Goal: Information Seeking & Learning: Check status

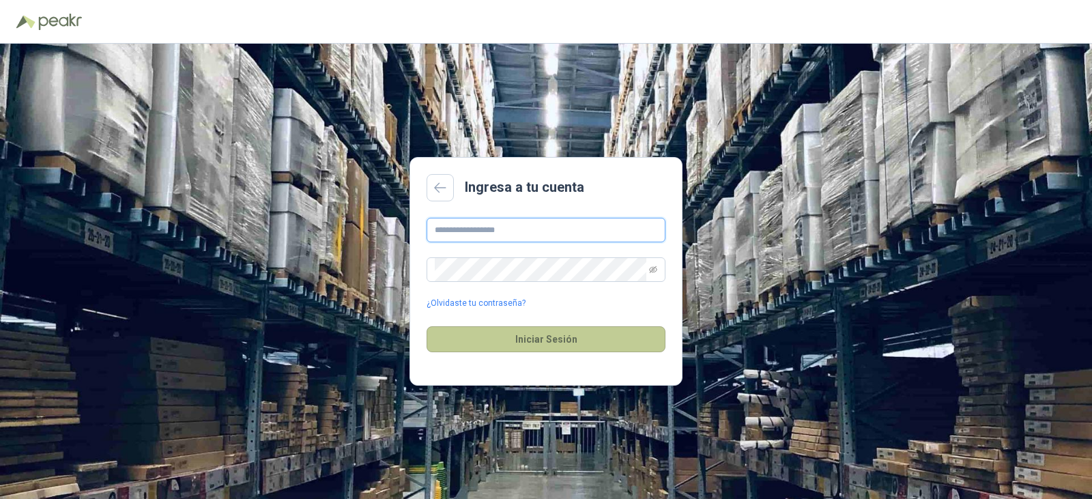
type input "**********"
click at [565, 337] on button "Iniciar Sesión" at bounding box center [545, 339] width 239 height 26
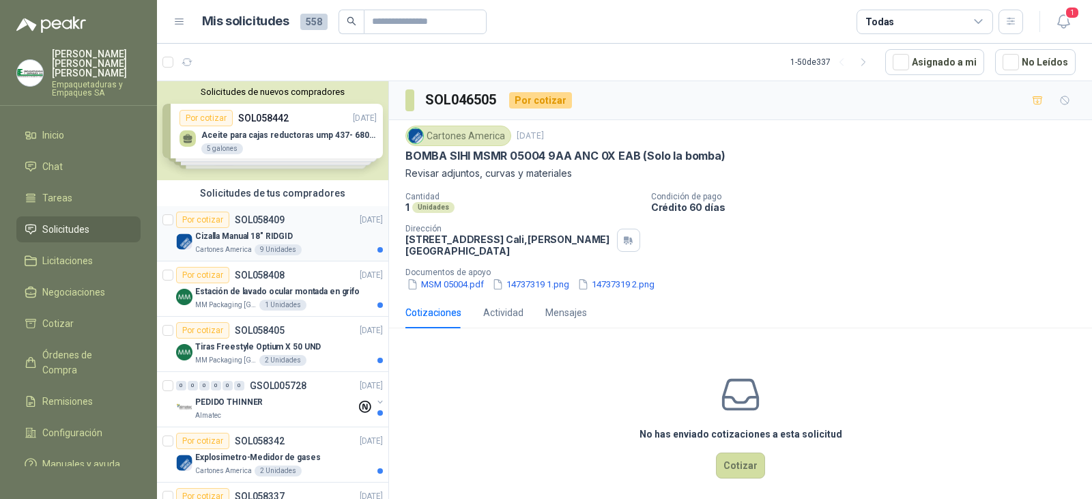
click at [276, 216] on p "SOL058409" at bounding box center [260, 220] width 50 height 10
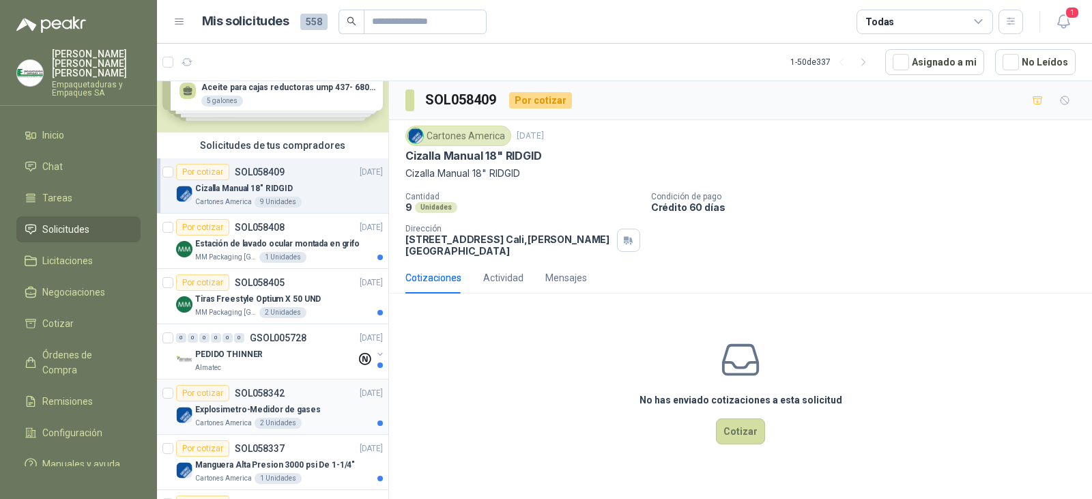
scroll to position [68, 0]
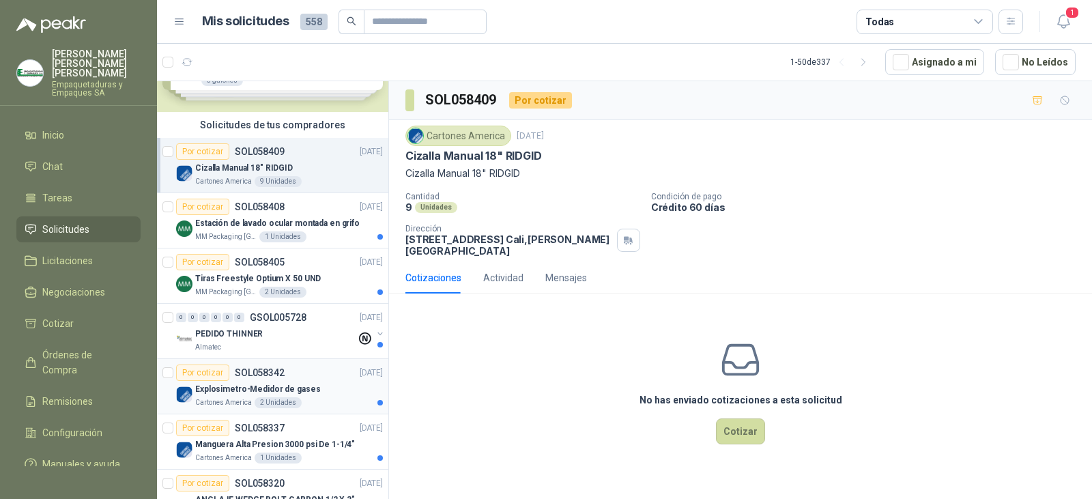
click at [267, 383] on p "Explosimetro-Medidor de gases" at bounding box center [258, 389] width 126 height 13
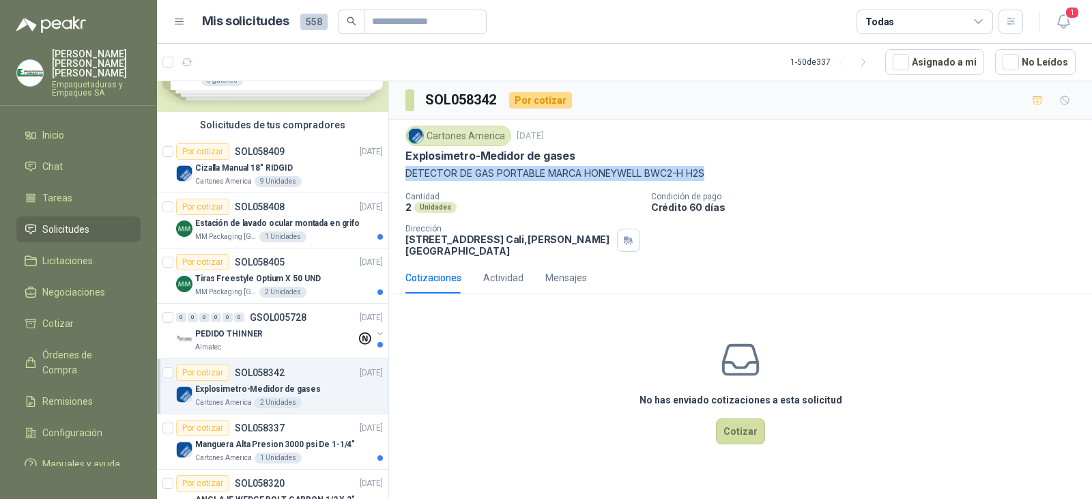
drag, startPoint x: 714, startPoint y: 171, endPoint x: 407, endPoint y: 173, distance: 307.1
click at [407, 173] on p "DETECTOR DE GAS PORTABLE MARCA HONEYWELL BWC2-H H2S" at bounding box center [740, 173] width 670 height 15
copy p "DETECTOR DE GAS PORTABLE MARCA HONEYWELL BWC2-H H2S"
click at [807, 154] on div "Explosimetro-Medidor de gases" at bounding box center [740, 156] width 670 height 14
click at [301, 444] on p "Manguera Alta Presion 3000 psi De 1-1/4"" at bounding box center [275, 444] width 160 height 13
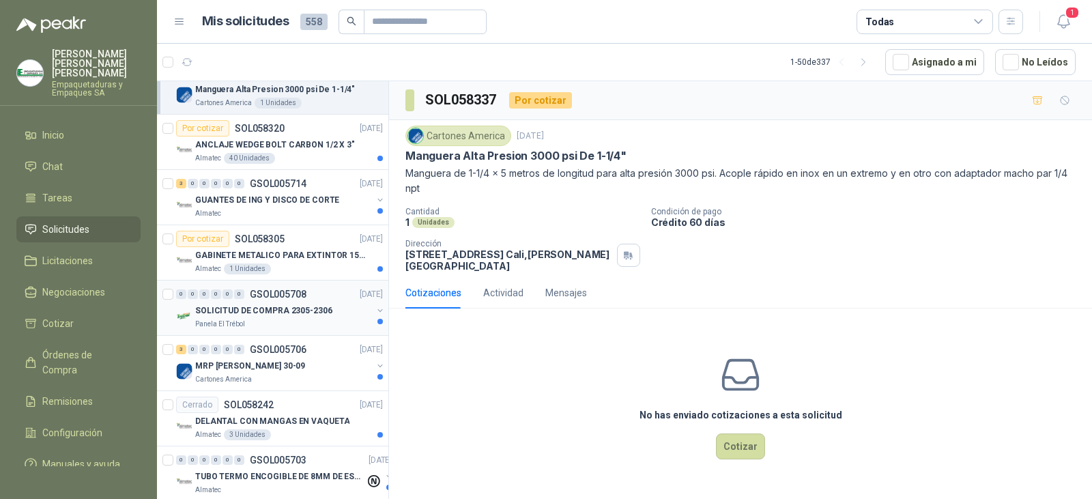
scroll to position [546, 0]
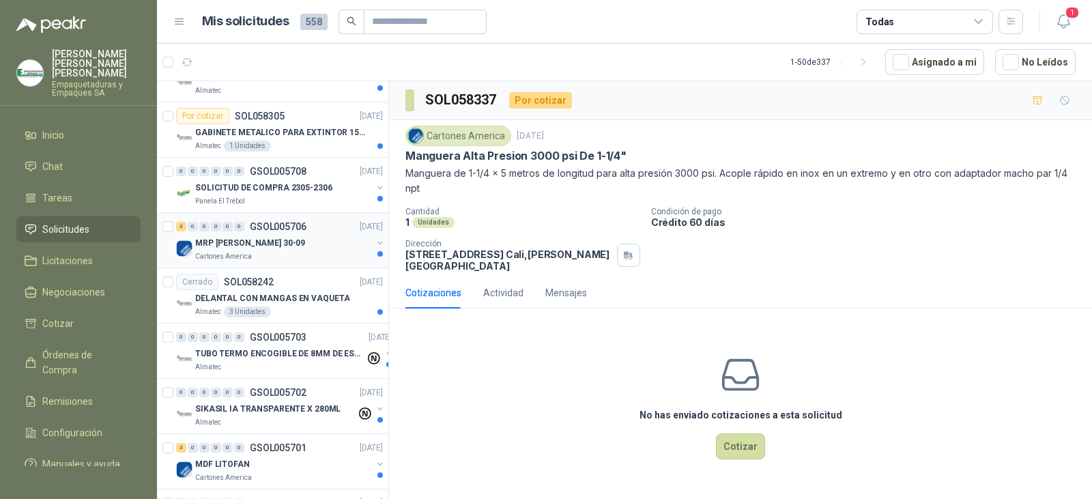
click at [293, 235] on div "MRP [PERSON_NAME] 30-09" at bounding box center [283, 243] width 177 height 16
click at [276, 240] on div "MRP [PERSON_NAME] 30-09" at bounding box center [283, 243] width 177 height 16
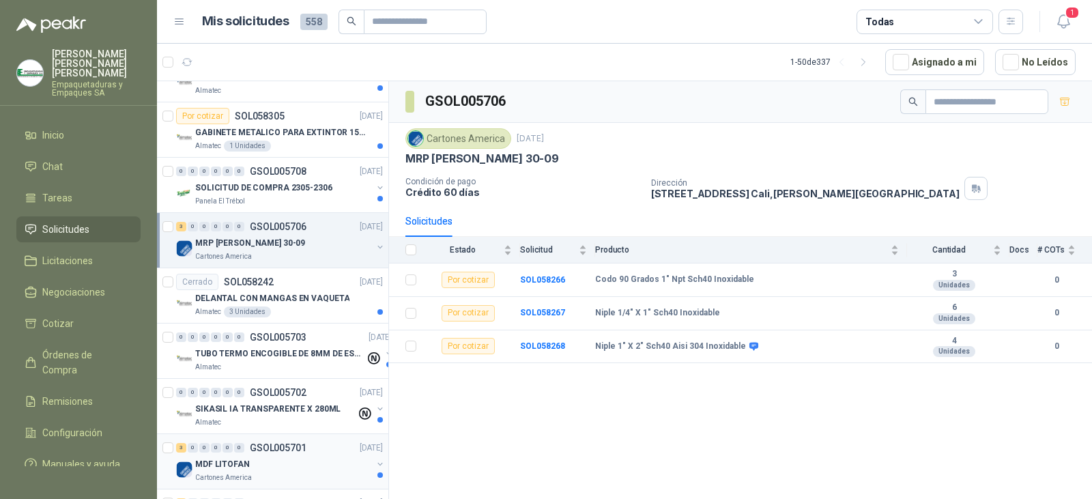
click at [278, 450] on p "GSOL005701" at bounding box center [278, 448] width 57 height 10
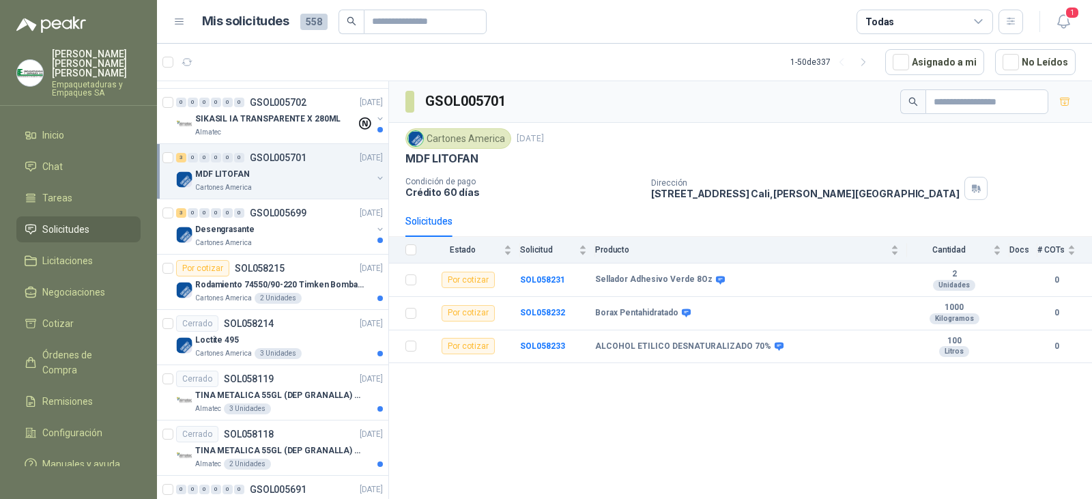
scroll to position [887, 0]
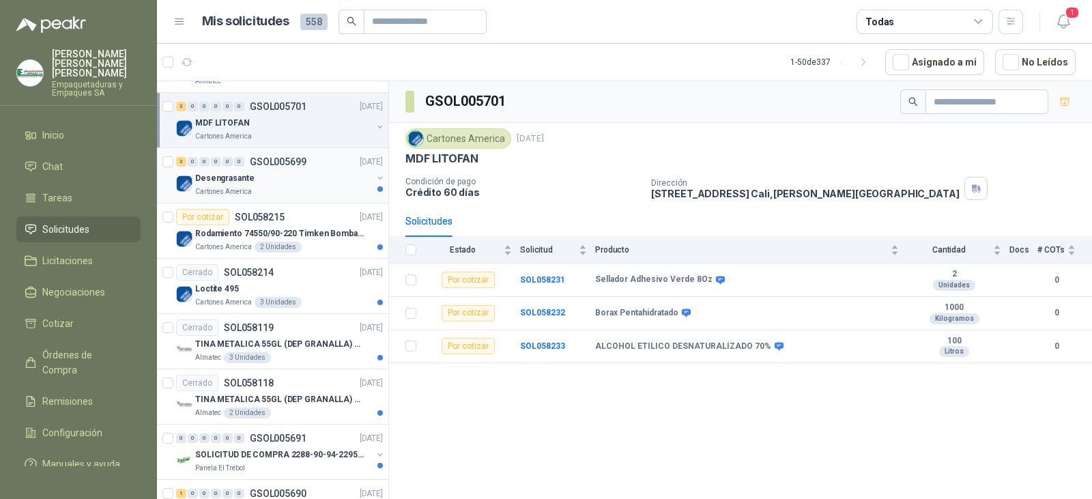
click at [295, 168] on div "3 0 0 0 0 0 GSOL005699 [DATE]" at bounding box center [280, 162] width 209 height 16
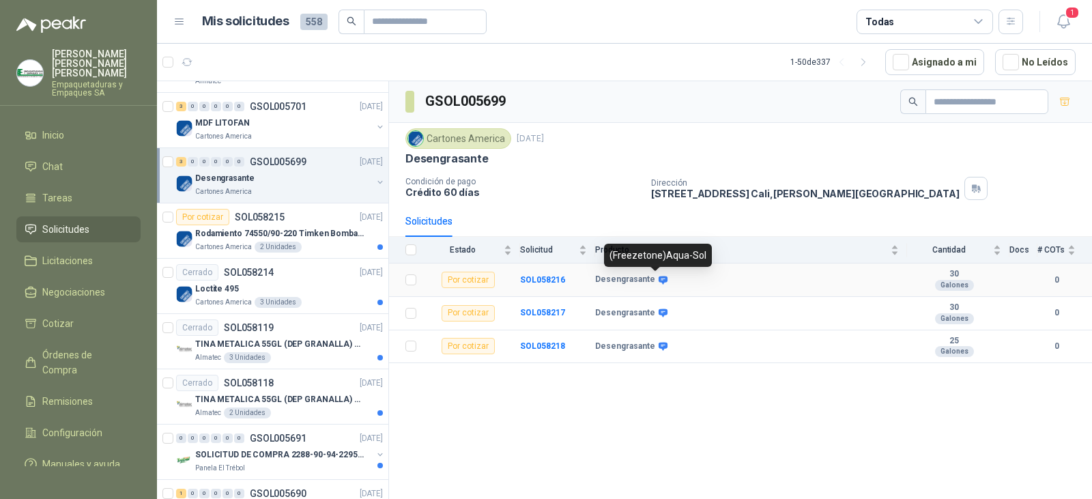
click at [658, 282] on icon at bounding box center [663, 280] width 10 height 10
click at [652, 255] on div "(Freezetone)Aqua-Sol" at bounding box center [658, 255] width 108 height 23
copy div "(Freezetone)Aqua-Sol"
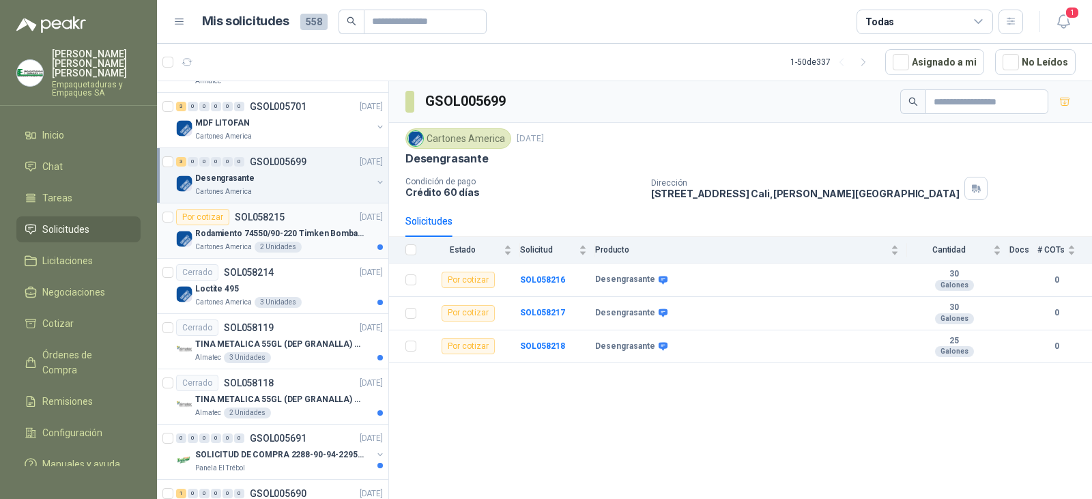
click at [257, 229] on p "Rodamiento 74550/90-220 Timken BombaVG40" at bounding box center [280, 233] width 170 height 13
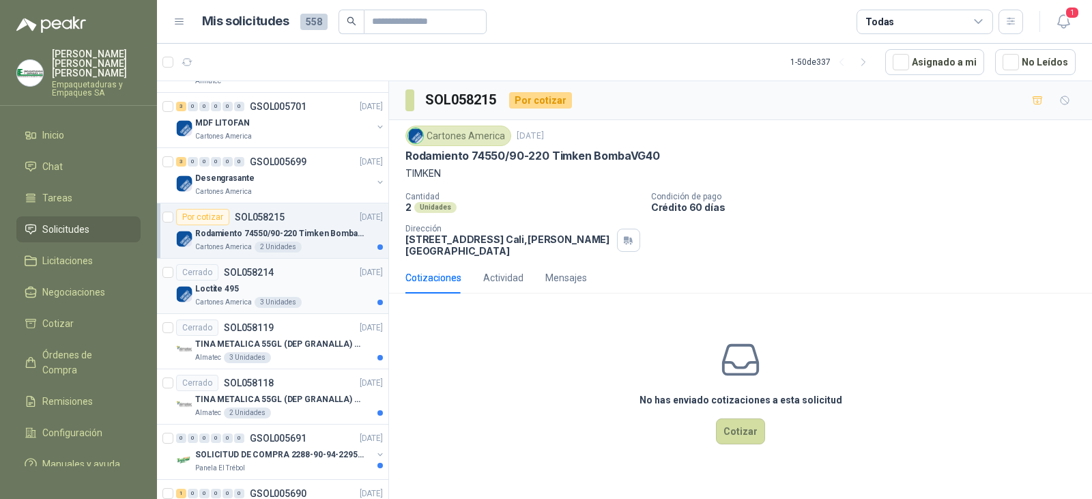
click at [313, 290] on div "Loctite 495" at bounding box center [289, 288] width 188 height 16
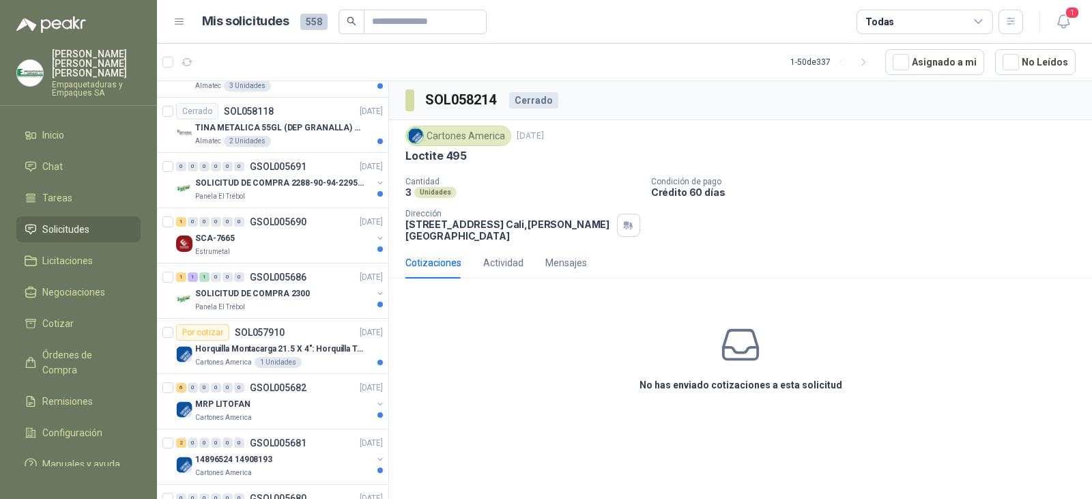
scroll to position [1160, 0]
click at [314, 330] on div "Por cotizar SOL057910 [DATE]" at bounding box center [279, 331] width 207 height 16
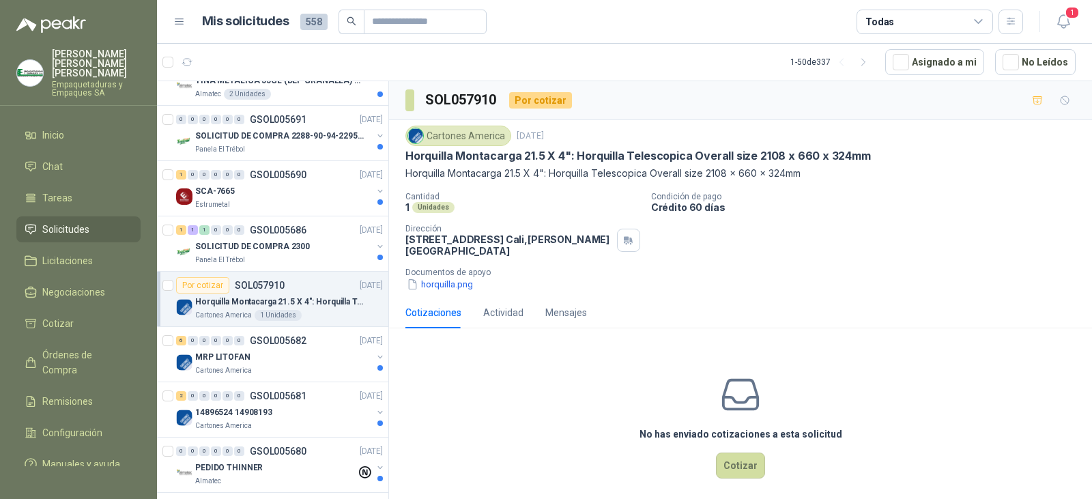
scroll to position [1228, 0]
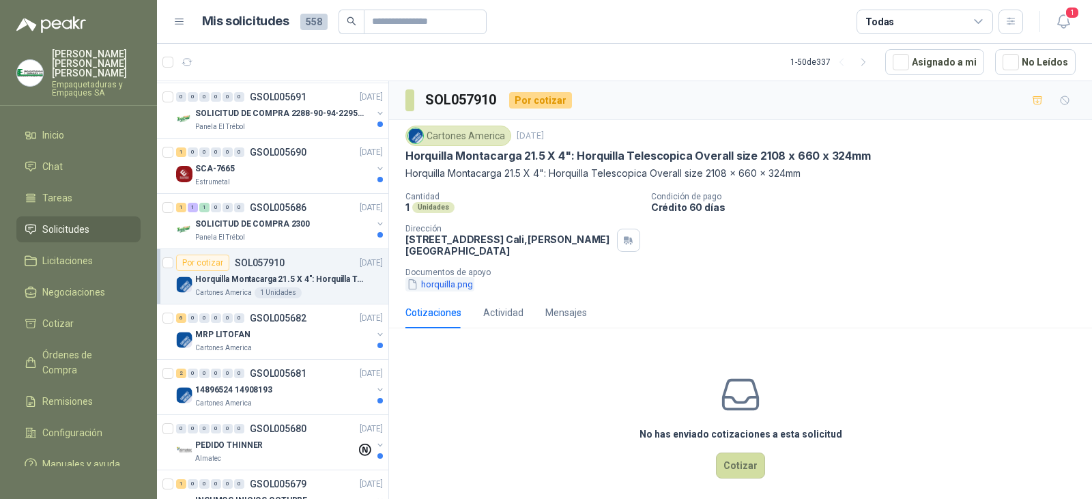
click at [452, 277] on button "horquilla.png" at bounding box center [439, 284] width 69 height 14
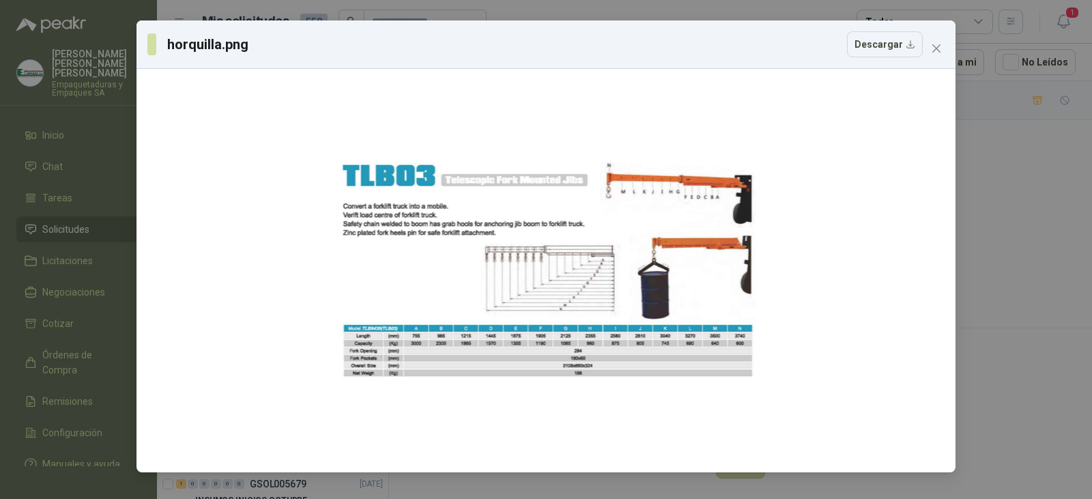
click at [964, 78] on div "horquilla.png Descargar" at bounding box center [546, 249] width 1092 height 499
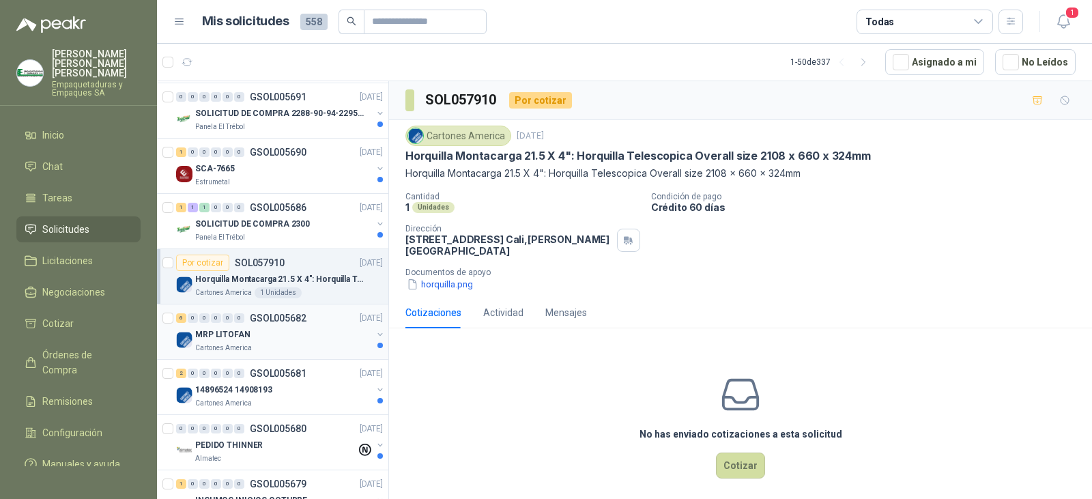
click at [219, 323] on div "6 0 0 0 0 0 GSOL005682 [DATE]" at bounding box center [280, 318] width 209 height 16
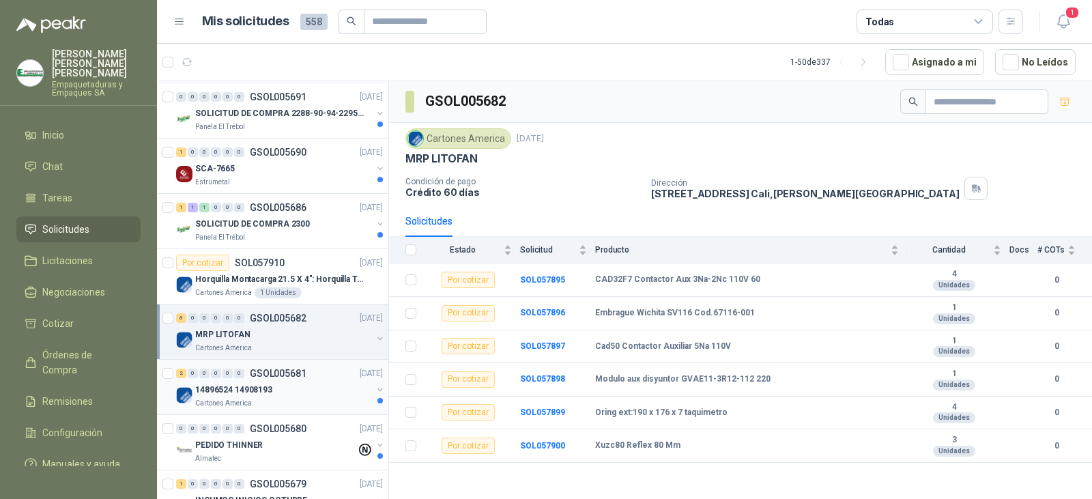
click at [302, 383] on div "14896524 14908193" at bounding box center [283, 389] width 177 height 16
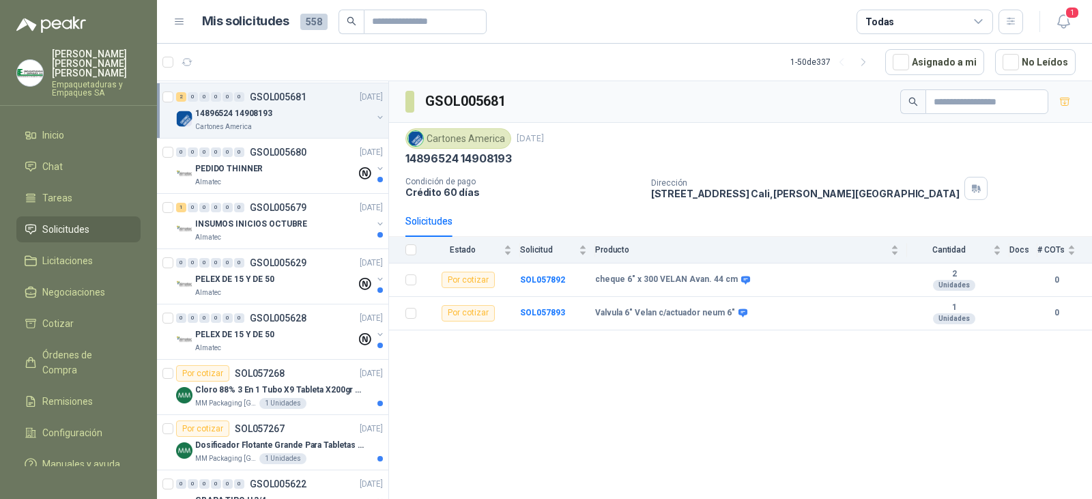
scroll to position [1569, 0]
